Goal: Task Accomplishment & Management: Use online tool/utility

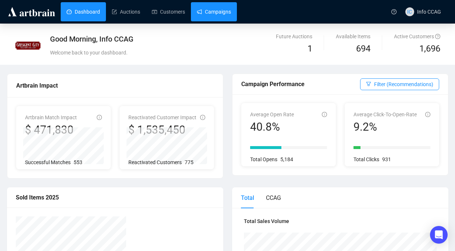
click at [218, 14] on link "Campaigns" at bounding box center [214, 11] width 34 height 19
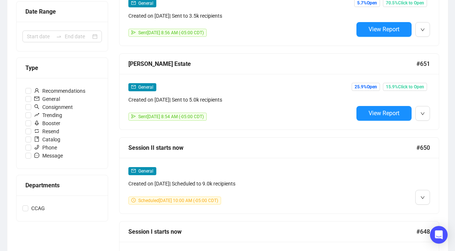
scroll to position [121, 0]
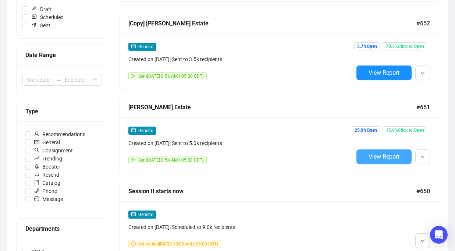
click at [372, 157] on span "View Report" at bounding box center [383, 156] width 31 height 7
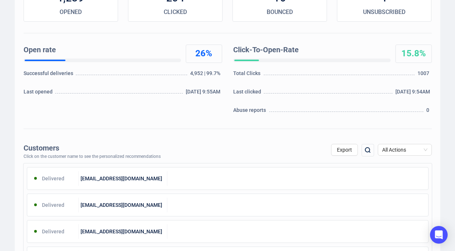
scroll to position [142, 0]
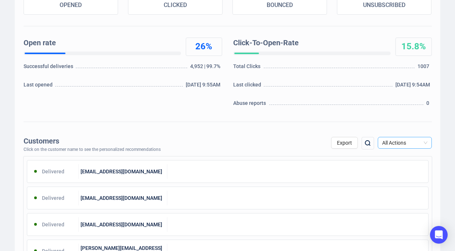
click at [404, 143] on span "All Actions" at bounding box center [404, 142] width 45 height 11
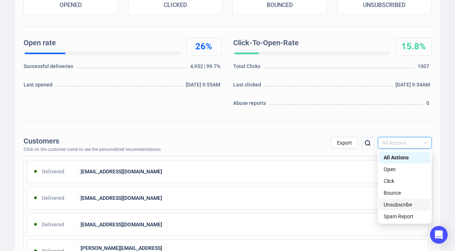
click at [399, 204] on div "Unsubscribe" at bounding box center [405, 204] width 42 height 8
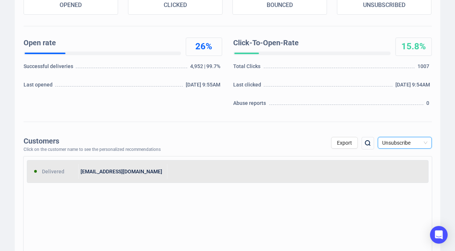
click at [162, 164] on div "[EMAIL_ADDRESS][DOMAIN_NAME]" at bounding box center [123, 171] width 89 height 15
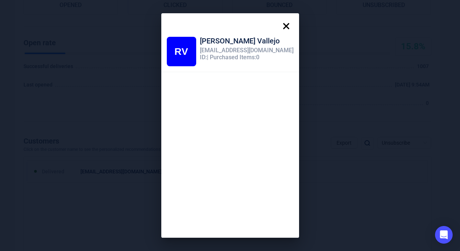
click at [283, 27] on icon at bounding box center [286, 26] width 6 height 6
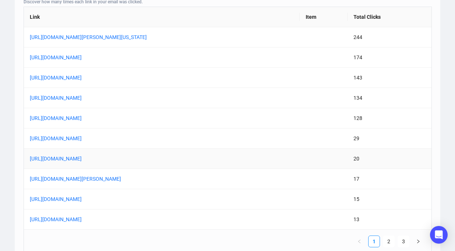
scroll to position [602, 0]
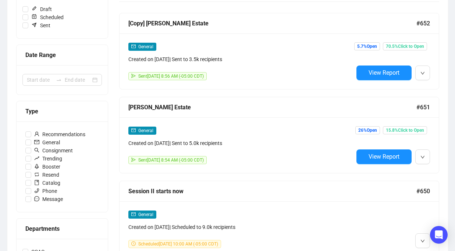
scroll to position [121, 0]
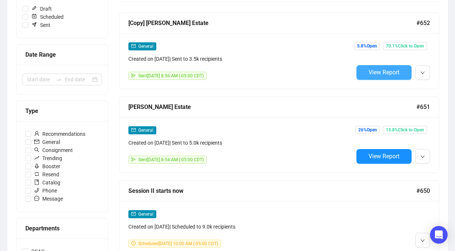
click at [376, 71] on span "View Report" at bounding box center [383, 72] width 31 height 7
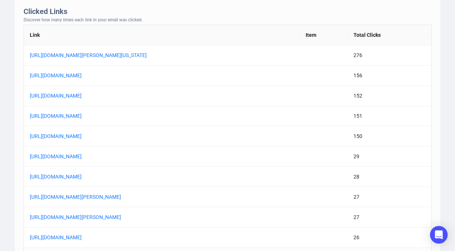
scroll to position [594, 0]
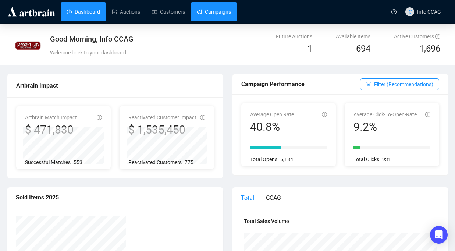
click at [219, 10] on link "Campaigns" at bounding box center [214, 11] width 34 height 19
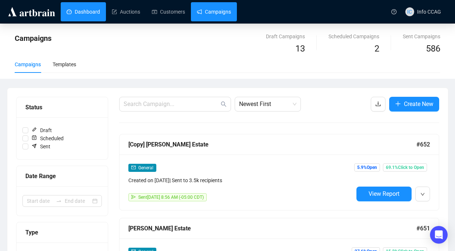
click at [87, 18] on link "Dashboard" at bounding box center [83, 11] width 33 height 19
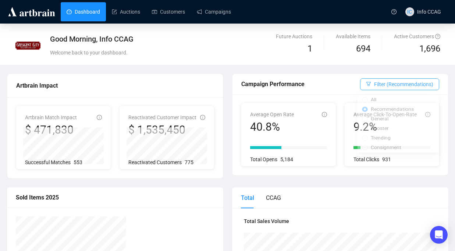
click at [396, 81] on span "Filter (Recommendations)" at bounding box center [403, 84] width 59 height 8
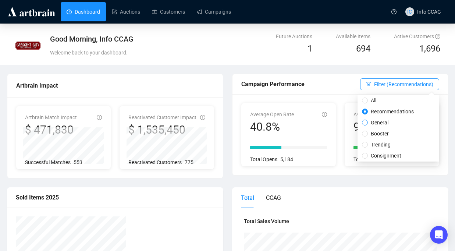
click at [383, 122] on span "General" at bounding box center [380, 122] width 24 height 8
click at [368, 122] on input "General" at bounding box center [365, 123] width 6 height 6
radio input "true"
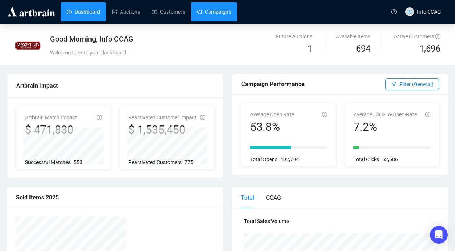
click at [210, 17] on link "Campaigns" at bounding box center [214, 11] width 34 height 19
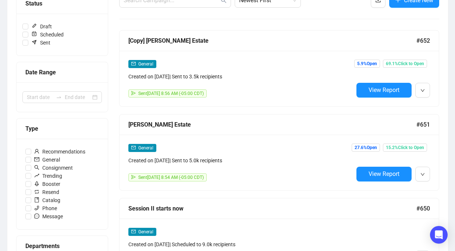
scroll to position [120, 0]
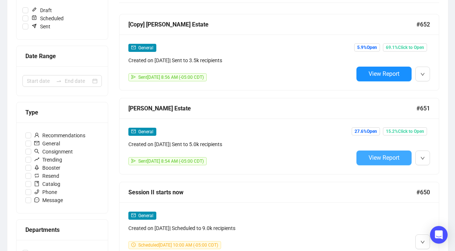
click at [376, 161] on button "View Report" at bounding box center [383, 157] width 55 height 15
